Goal: Task Accomplishment & Management: Use online tool/utility

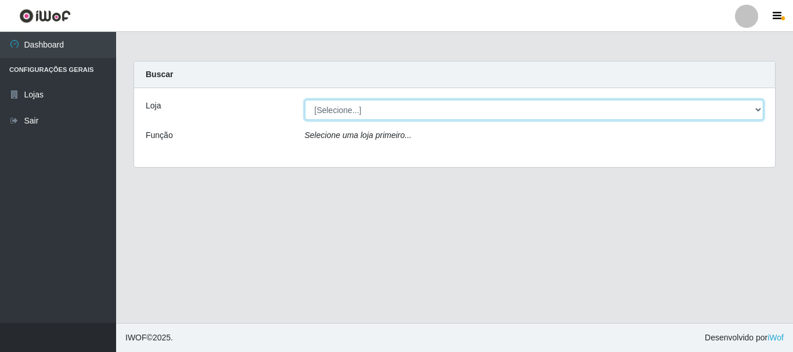
click at [407, 104] on select "[Selecione...] [GEOGRAPHIC_DATA] [GEOGRAPHIC_DATA]" at bounding box center [534, 110] width 459 height 20
select select "64"
click at [305, 100] on select "[Selecione...] [GEOGRAPHIC_DATA] [GEOGRAPHIC_DATA]" at bounding box center [534, 110] width 459 height 20
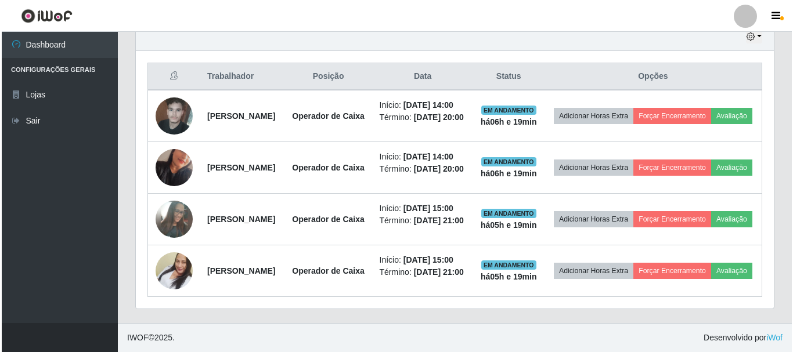
scroll to position [464, 0]
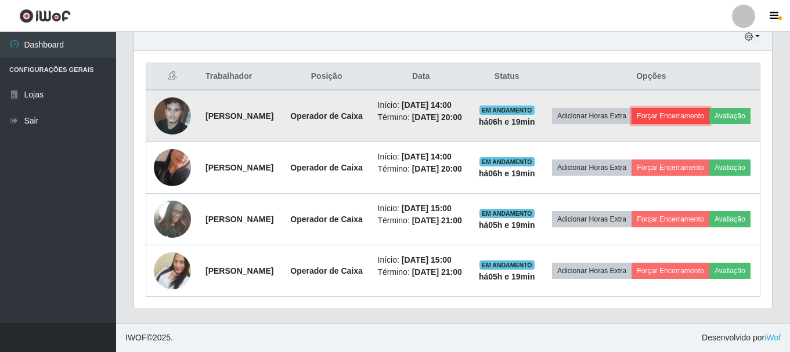
click at [709, 108] on button "Forçar Encerramento" at bounding box center [670, 116] width 78 height 16
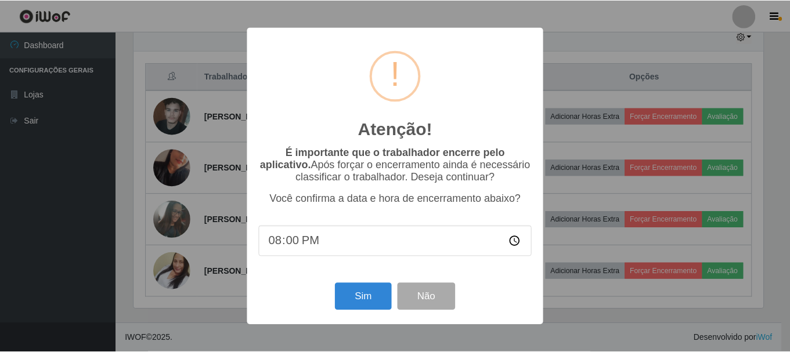
scroll to position [241, 632]
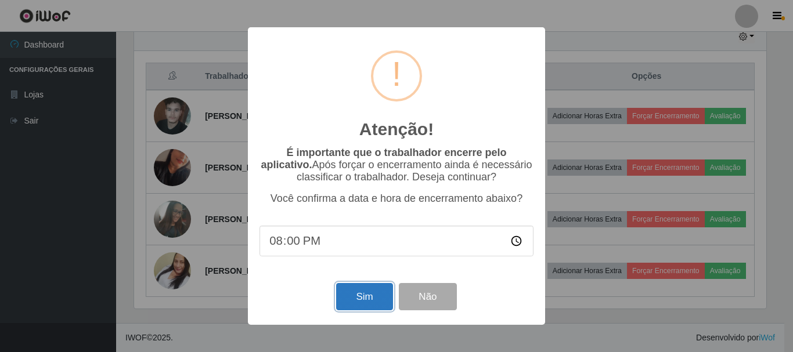
click at [371, 297] on button "Sim" at bounding box center [364, 296] width 56 height 27
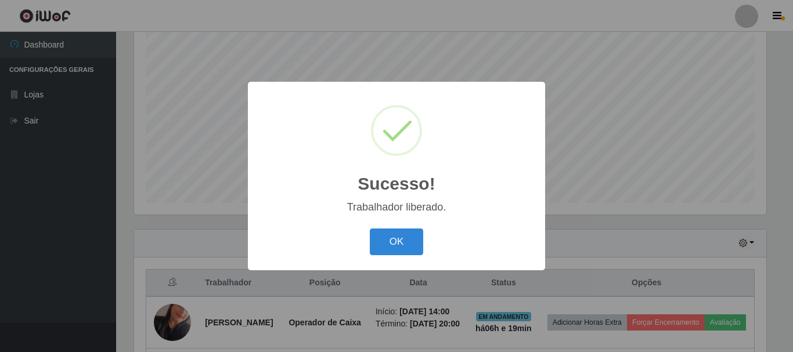
drag, startPoint x: 378, startPoint y: 246, endPoint x: 449, endPoint y: 226, distance: 73.5
click at [378, 246] on button "OK" at bounding box center [397, 242] width 54 height 27
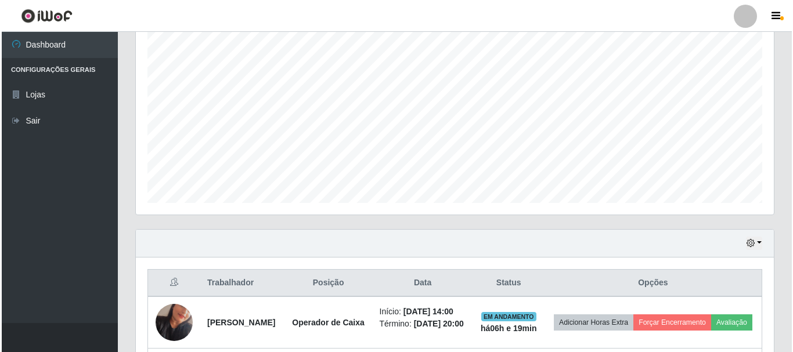
scroll to position [429, 0]
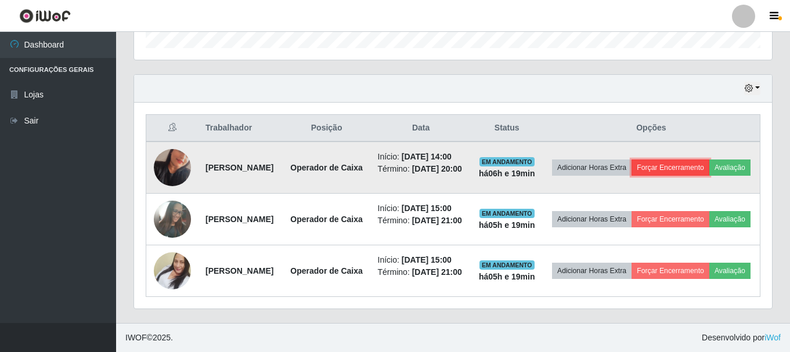
click at [709, 160] on button "Forçar Encerramento" at bounding box center [670, 168] width 78 height 16
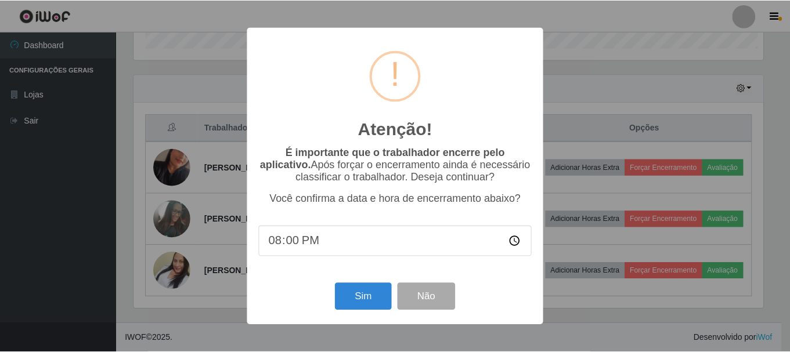
scroll to position [241, 632]
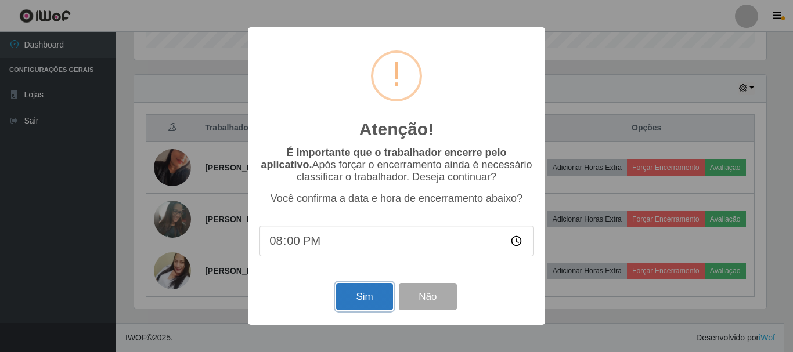
click at [356, 297] on button "Sim" at bounding box center [364, 296] width 56 height 27
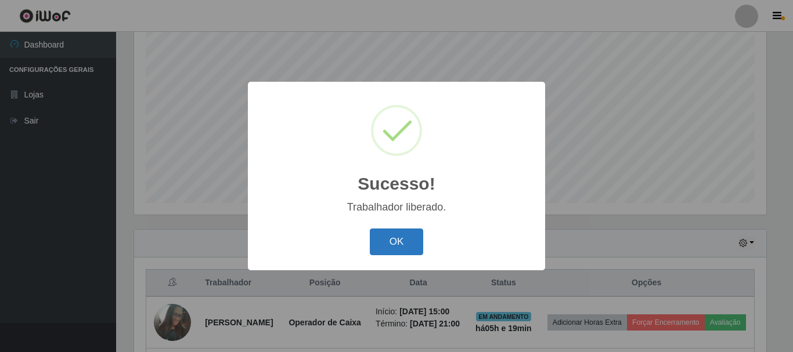
click at [407, 245] on button "OK" at bounding box center [397, 242] width 54 height 27
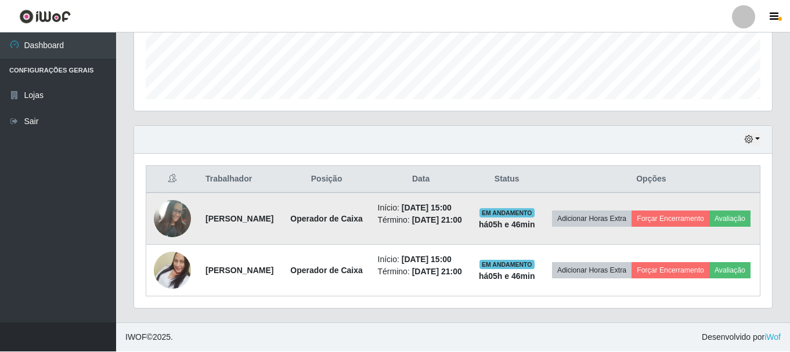
scroll to position [334, 0]
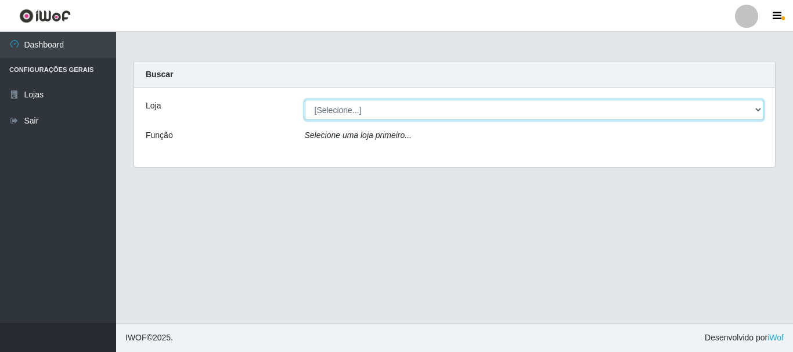
click at [374, 103] on select "[Selecione...] [GEOGRAPHIC_DATA] [GEOGRAPHIC_DATA]" at bounding box center [534, 110] width 459 height 20
select select "64"
click at [305, 100] on select "[Selecione...] [GEOGRAPHIC_DATA] [GEOGRAPHIC_DATA]" at bounding box center [534, 110] width 459 height 20
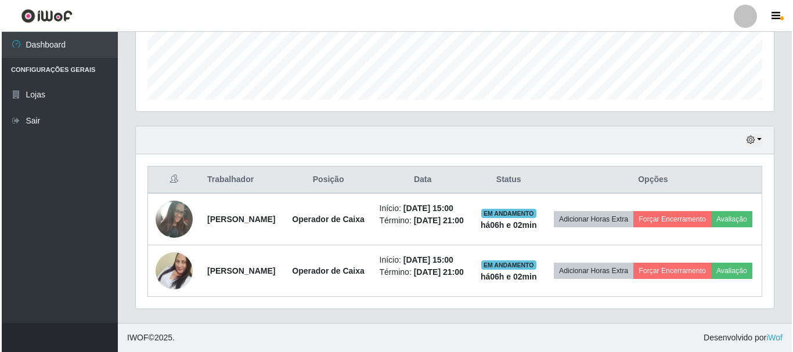
scroll to position [357, 0]
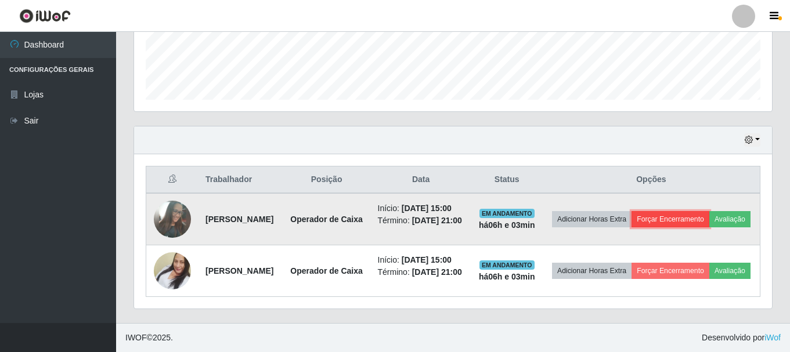
click at [705, 211] on button "Forçar Encerramento" at bounding box center [670, 219] width 78 height 16
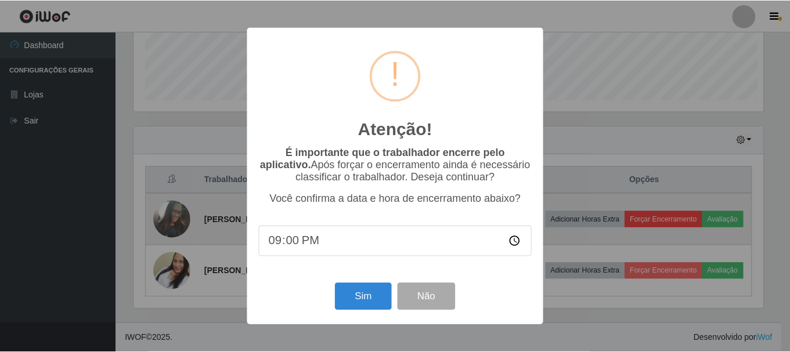
scroll to position [241, 632]
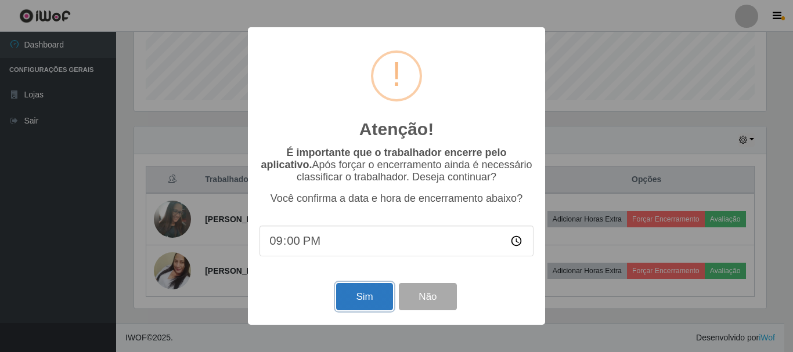
click at [374, 298] on button "Sim" at bounding box center [364, 296] width 56 height 27
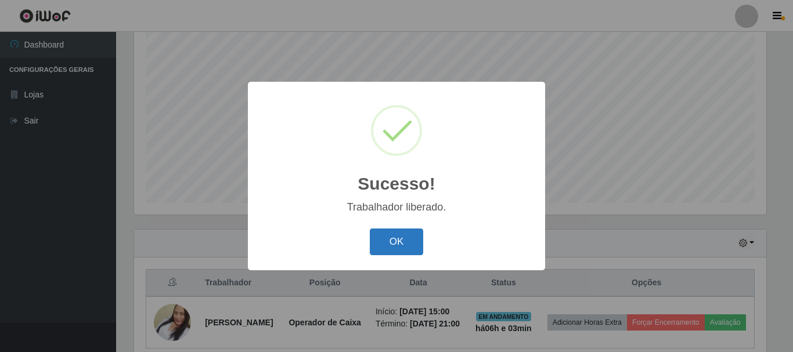
click at [403, 235] on button "OK" at bounding box center [397, 242] width 54 height 27
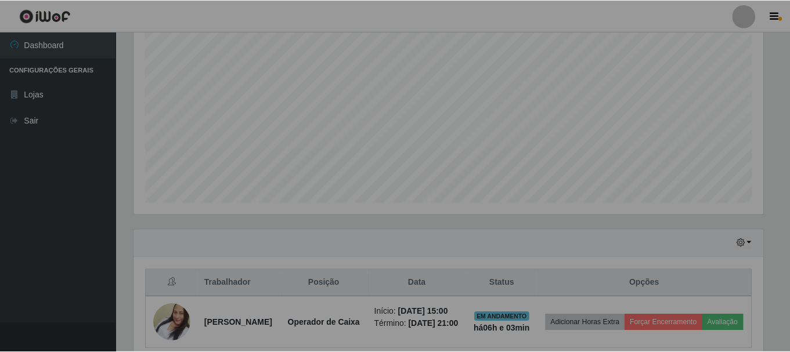
scroll to position [241, 638]
